Goal: Task Accomplishment & Management: Manage account settings

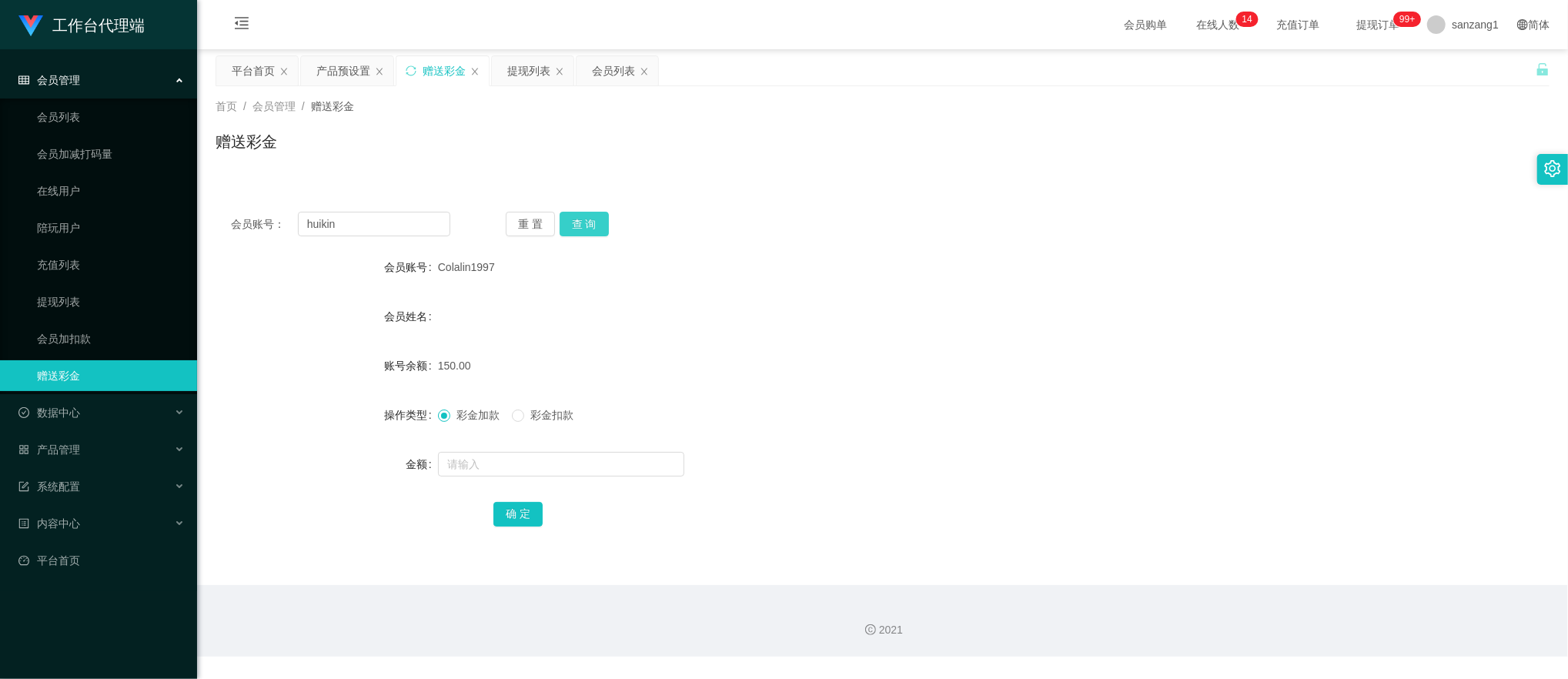
type input "huikin"
click at [592, 225] on button "查 询" at bounding box center [584, 224] width 49 height 25
click at [483, 459] on input "text" at bounding box center [561, 464] width 246 height 25
type input "50000"
click at [499, 502] on button "确 定" at bounding box center [517, 515] width 49 height 25
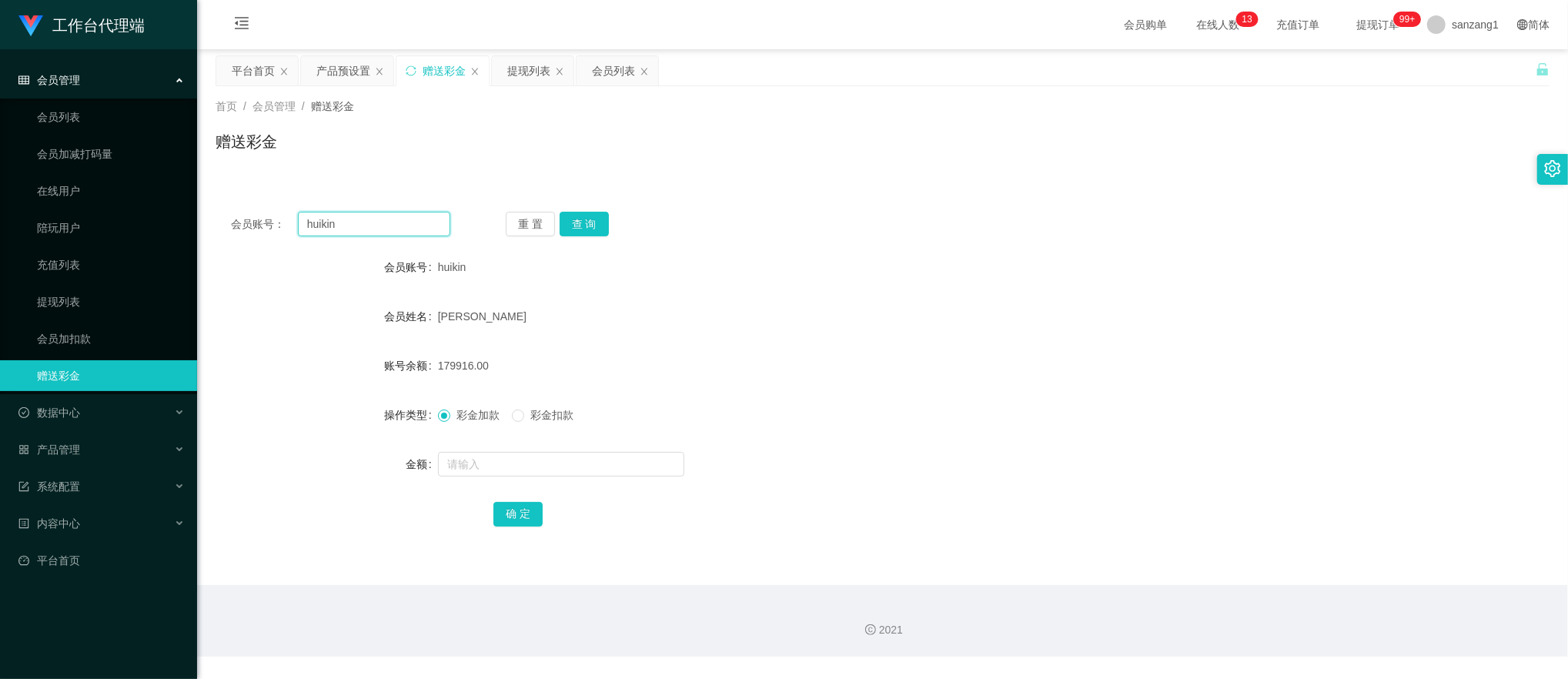
drag, startPoint x: 248, startPoint y: 204, endPoint x: 204, endPoint y: 192, distance: 45.6
click at [180, 194] on section "工作台代理端 会员管理 会员列表 会员加减打码量 在线用户 陪玩用户 充值列表 提现列表 会员加扣款 赠送彩金 数据中心 产品管理 注单管理 产品列表 产品预…" at bounding box center [784, 328] width 1568 height 657
paste input "444806354"
type input "444806354"
click at [598, 228] on button "查 询" at bounding box center [584, 224] width 49 height 25
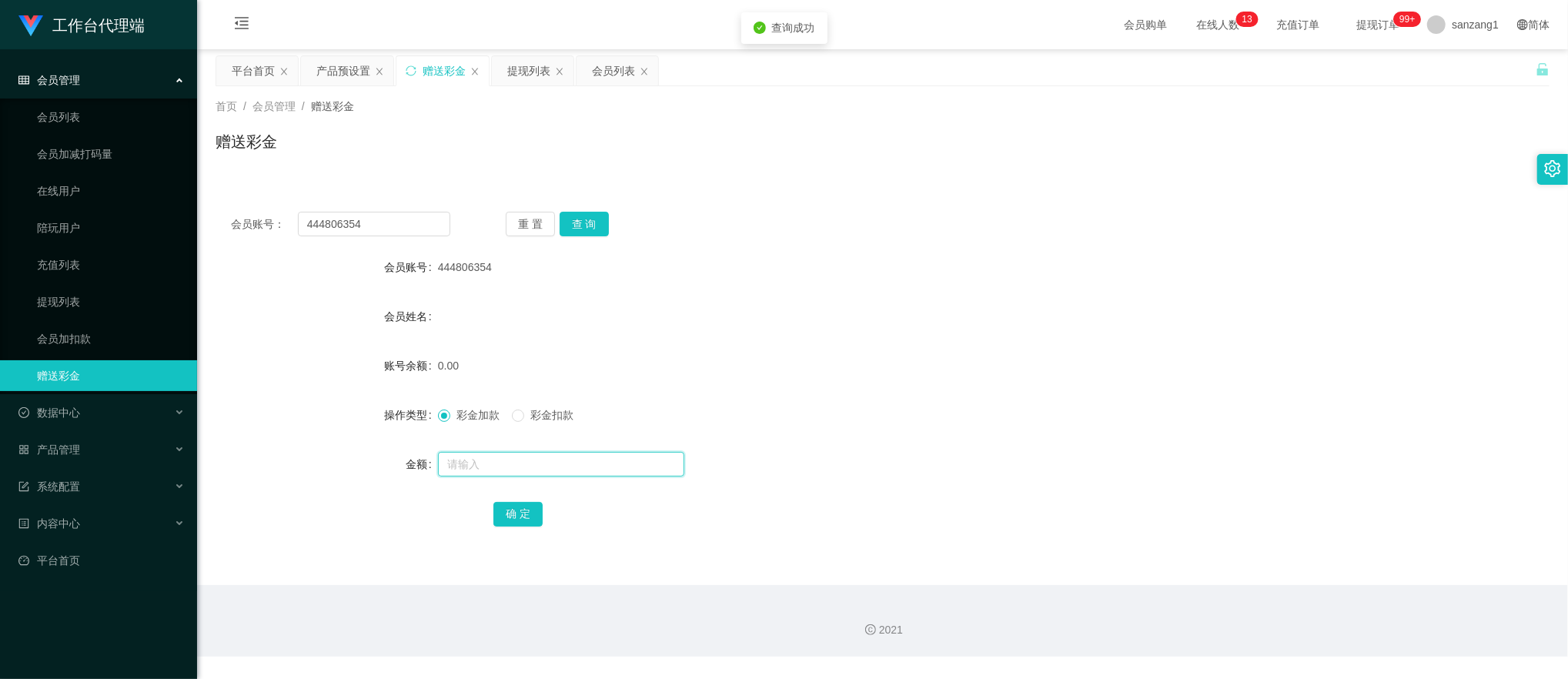
click at [481, 463] on input "text" at bounding box center [561, 464] width 246 height 25
type input "100"
click at [504, 515] on button "确 定" at bounding box center [517, 515] width 49 height 25
drag, startPoint x: 353, startPoint y: 222, endPoint x: 253, endPoint y: 210, distance: 100.7
click at [177, 220] on section "工作台代理端 会员管理 会员列表 会员加减打码量 在线用户 陪玩用户 充值列表 提现列表 会员加扣款 赠送彩金 数据中心 产品管理 注单管理 产品列表 产品预…" at bounding box center [784, 328] width 1568 height 657
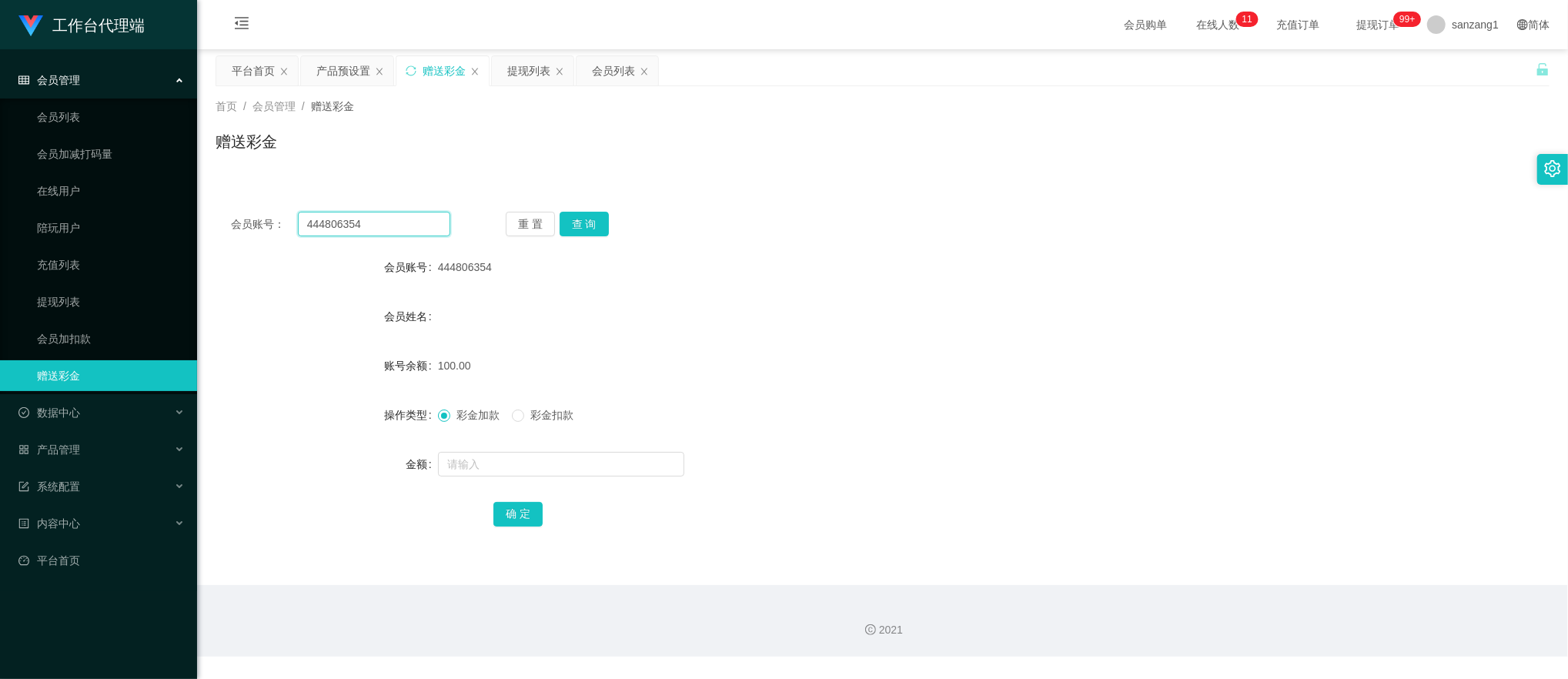
paste input "90380418"
type input "90380418"
click at [595, 228] on button "查 询" at bounding box center [584, 224] width 49 height 25
click at [481, 462] on input "text" at bounding box center [561, 464] width 246 height 25
type input "100"
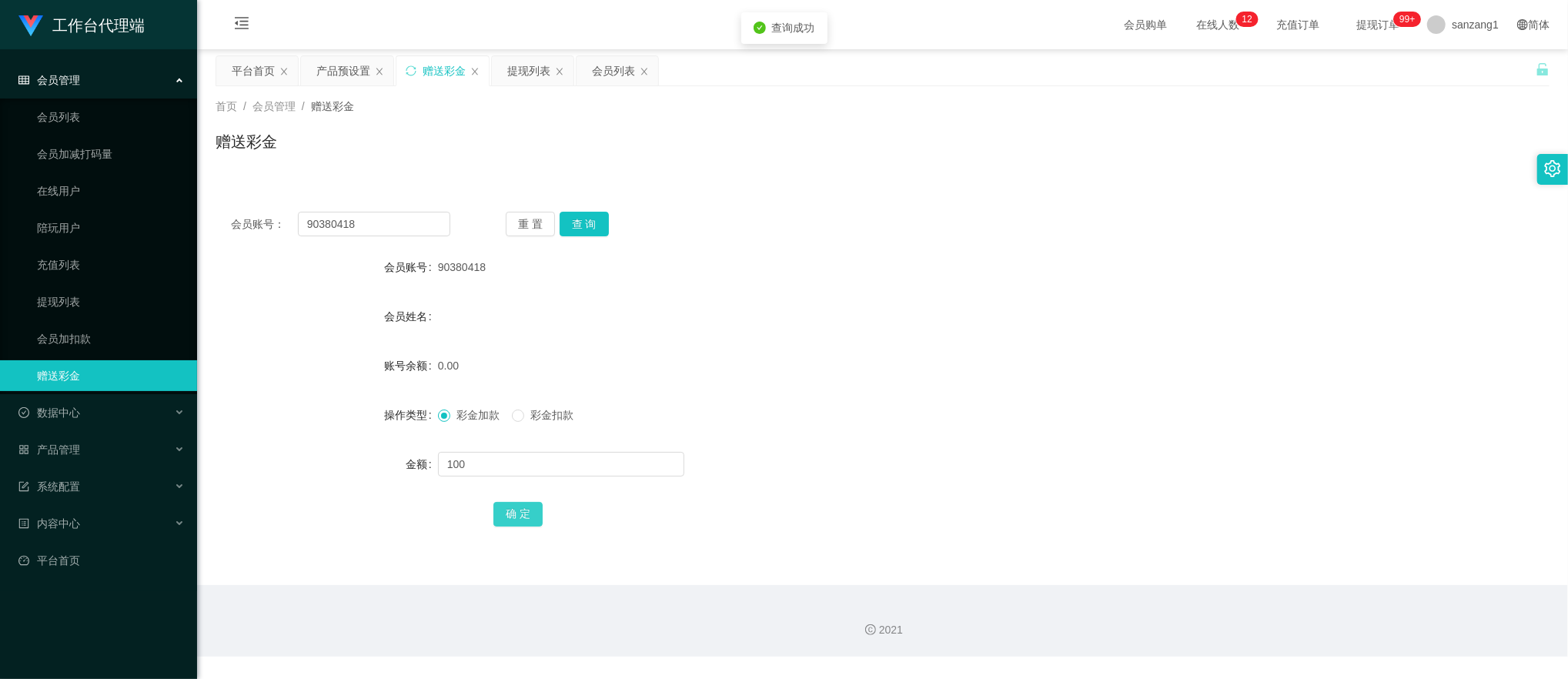
click at [508, 515] on button "确 定" at bounding box center [517, 515] width 49 height 25
drag, startPoint x: 266, startPoint y: 225, endPoint x: 227, endPoint y: 207, distance: 43.0
click at [203, 216] on main "关闭左侧 关闭右侧 关闭其它 刷新页面 平台首页 产品预设置 赠送彩金 提现列表 会员列表 首页 / 会员管理 / 赠送彩金 / 赠送彩金 会员账号： 903…" at bounding box center [882, 316] width 1371 height 536
paste input "6585578199"
type input "6585578199"
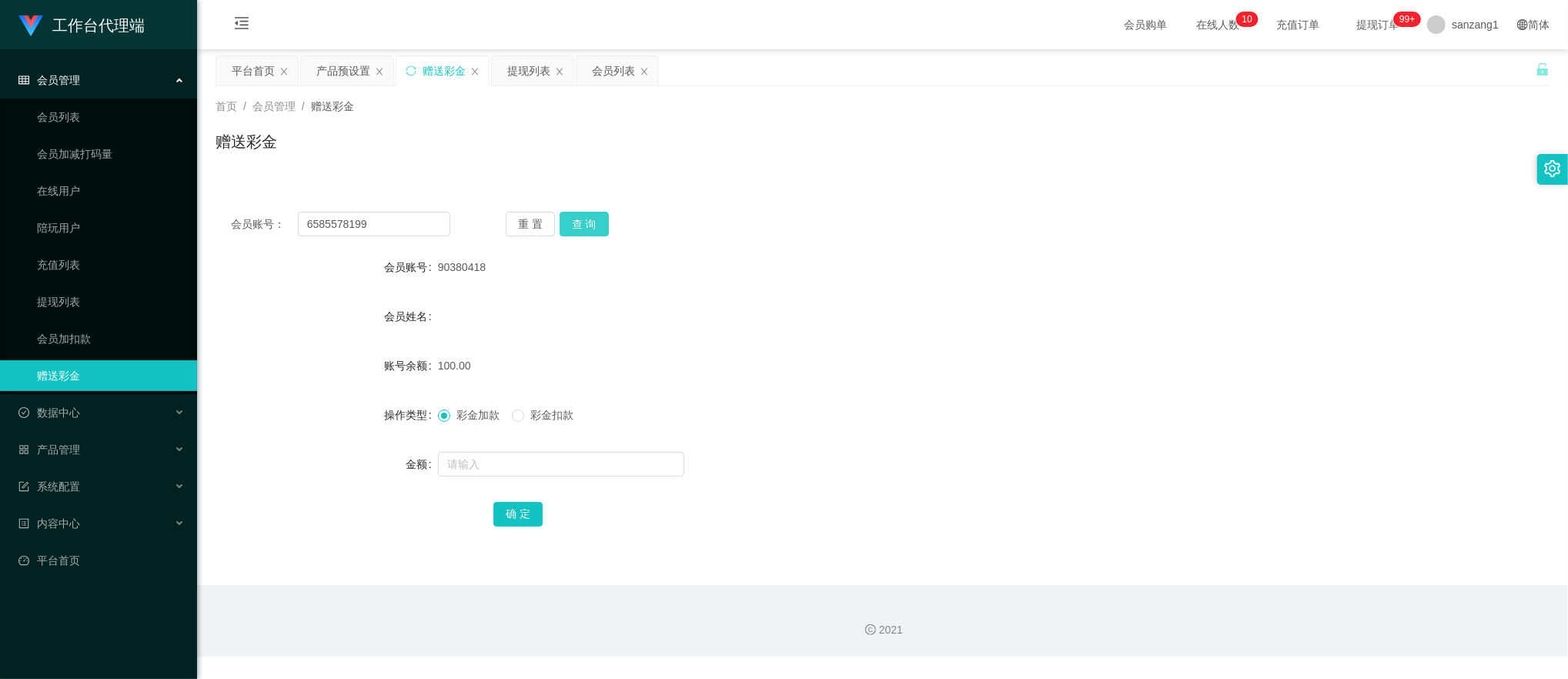
click at [577, 217] on button "查 询" at bounding box center [584, 224] width 49 height 25
click at [456, 475] on input "text" at bounding box center [561, 464] width 246 height 25
type input "100"
click at [504, 517] on button "确 定" at bounding box center [517, 515] width 49 height 25
drag, startPoint x: 392, startPoint y: 221, endPoint x: 158, endPoint y: 182, distance: 237.2
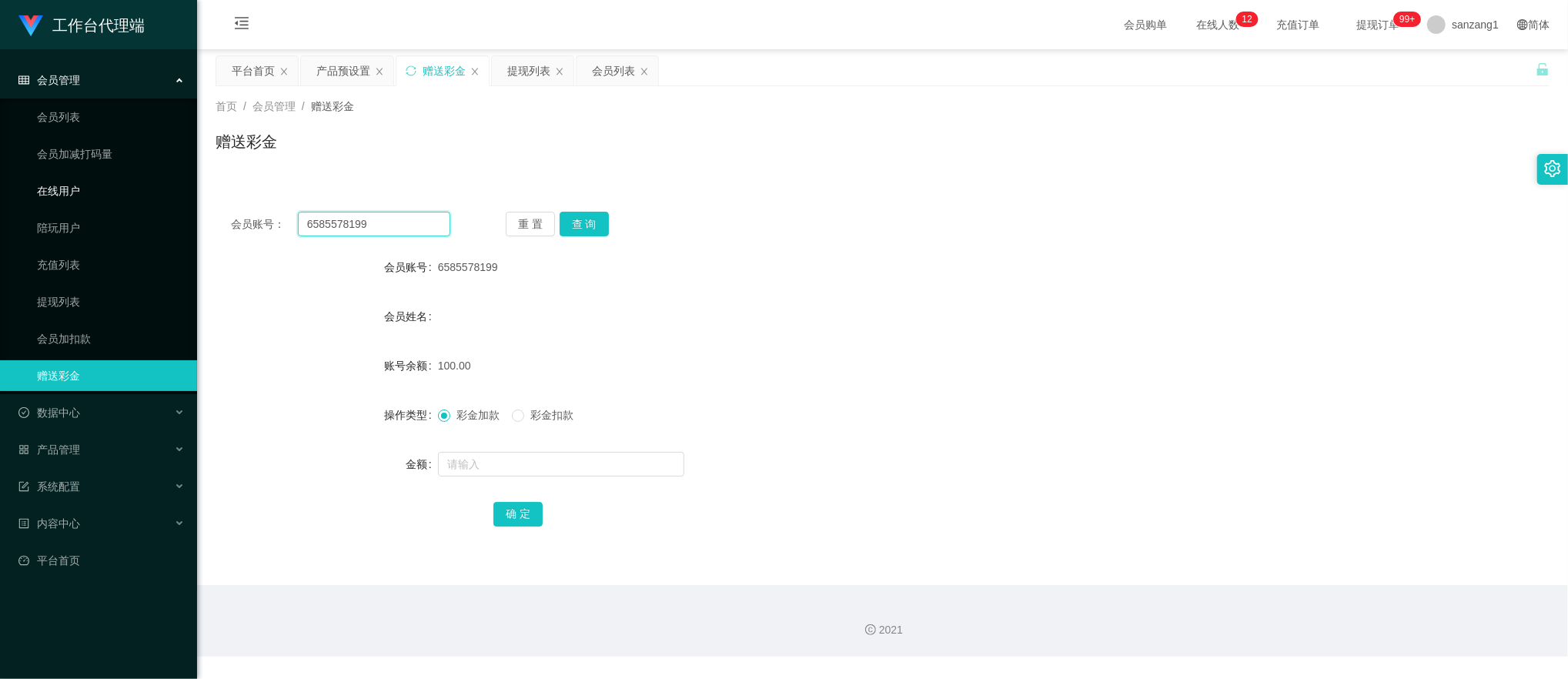
click at [158, 182] on section "工作台代理端 会员管理 会员列表 会员加减打码量 在线用户 陪玩用户 充值列表 提现列表 会员加扣款 赠送彩金 数据中心 产品管理 注单管理 产品列表 产品预…" at bounding box center [784, 328] width 1568 height 657
paste input "Colalin1997"
type input "Colalin1997"
drag, startPoint x: 591, startPoint y: 216, endPoint x: 585, endPoint y: 228, distance: 13.4
click at [591, 216] on button "查 询" at bounding box center [584, 224] width 49 height 25
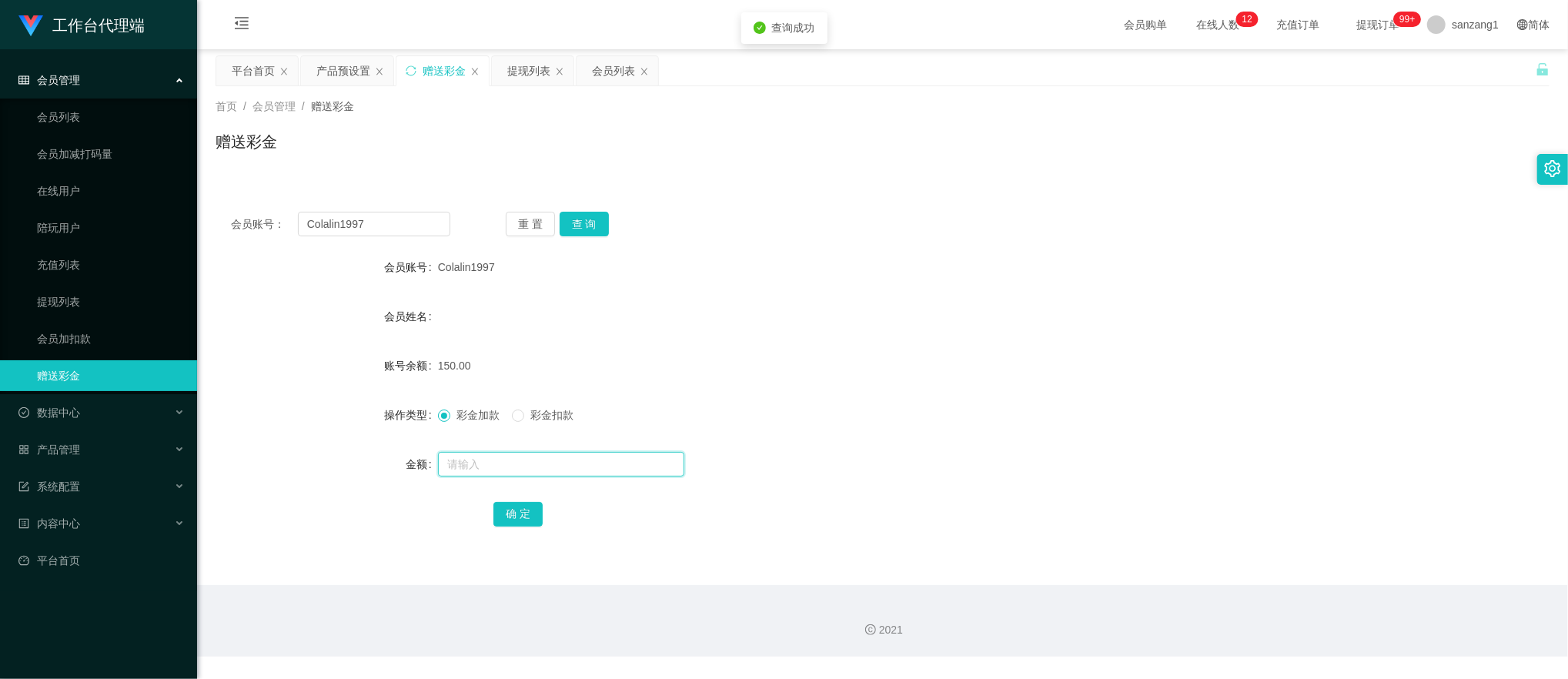
click at [477, 457] on input "text" at bounding box center [561, 464] width 246 height 25
type input "150"
click at [519, 513] on button "确 定" at bounding box center [517, 515] width 49 height 25
click at [453, 407] on label "彩金加款" at bounding box center [472, 415] width 68 height 16
drag, startPoint x: 453, startPoint y: 407, endPoint x: 458, endPoint y: 420, distance: 13.9
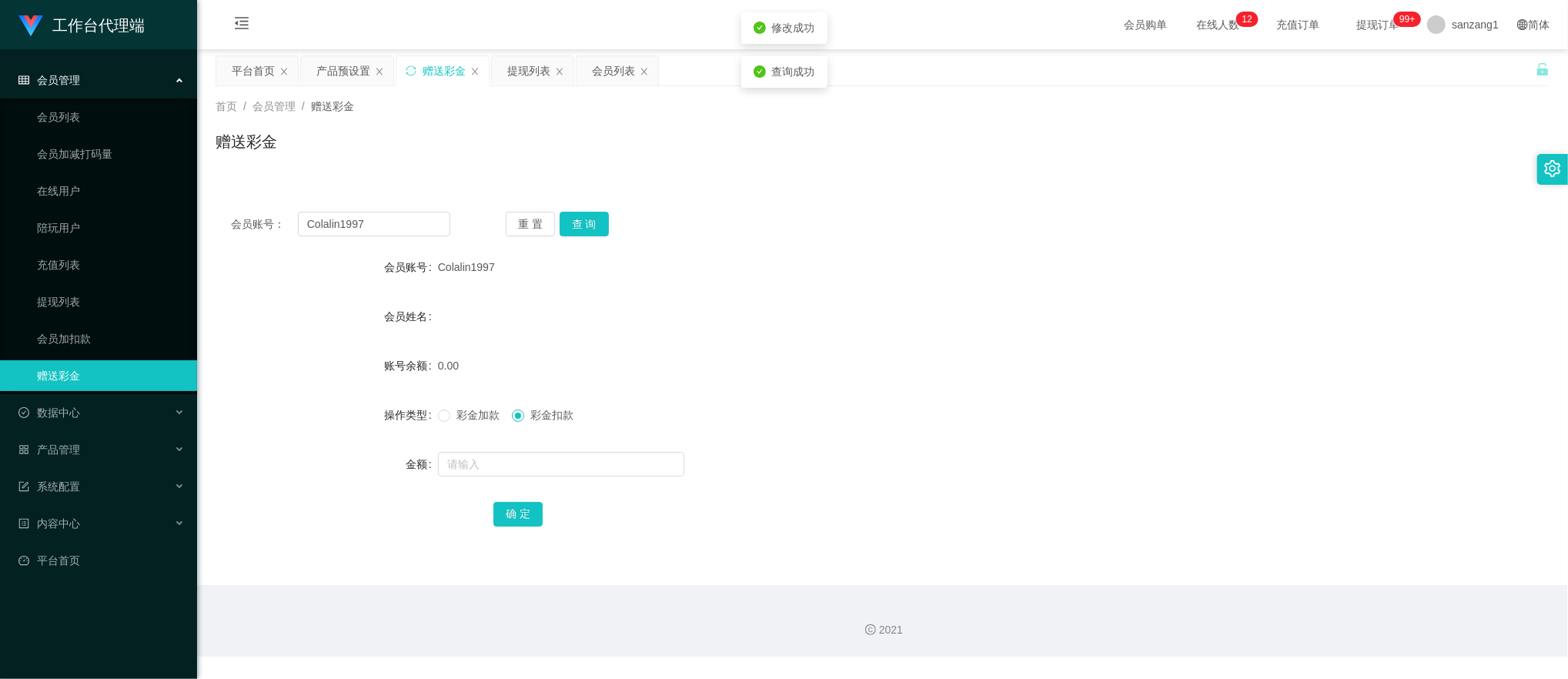
click at [458, 420] on span "彩金加款" at bounding box center [478, 415] width 55 height 12
click at [446, 462] on input "text" at bounding box center [561, 464] width 246 height 25
type input "300"
click at [518, 507] on button "确 定" at bounding box center [517, 515] width 49 height 25
